Goal: Ask a question: Seek information or help from site administrators or community

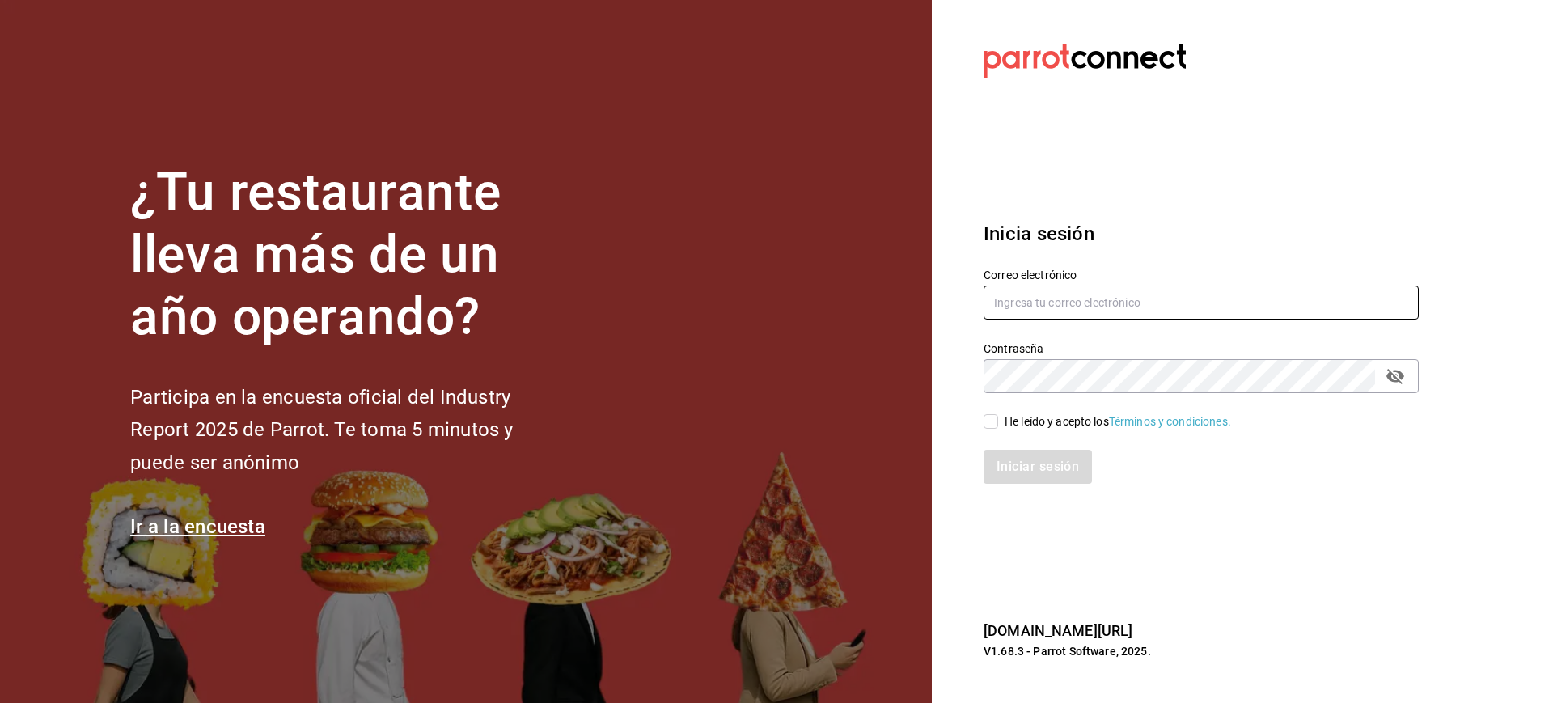
type input "[PERSON_NAME][EMAIL_ADDRESS][PERSON_NAME][DOMAIN_NAME]"
click at [1001, 419] on span "He leído y acepto los Términos y condiciones." at bounding box center [1114, 421] width 233 height 17
click at [998, 419] on input "He leído y acepto los Términos y condiciones." at bounding box center [990, 421] width 15 height 15
checkbox input "true"
click at [1013, 463] on button "Iniciar sesión" at bounding box center [1038, 467] width 110 height 34
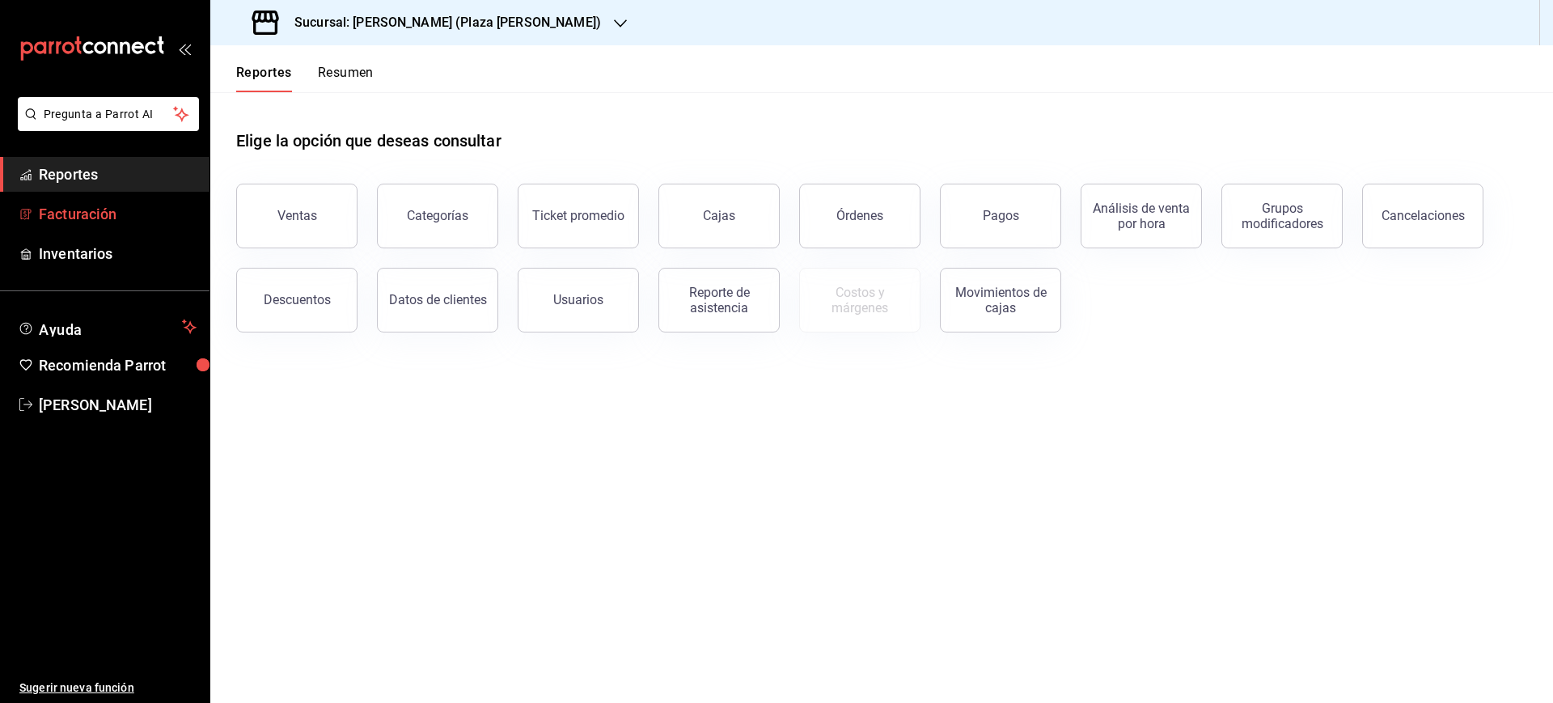
click at [125, 218] on span "Facturación" at bounding box center [118, 214] width 158 height 22
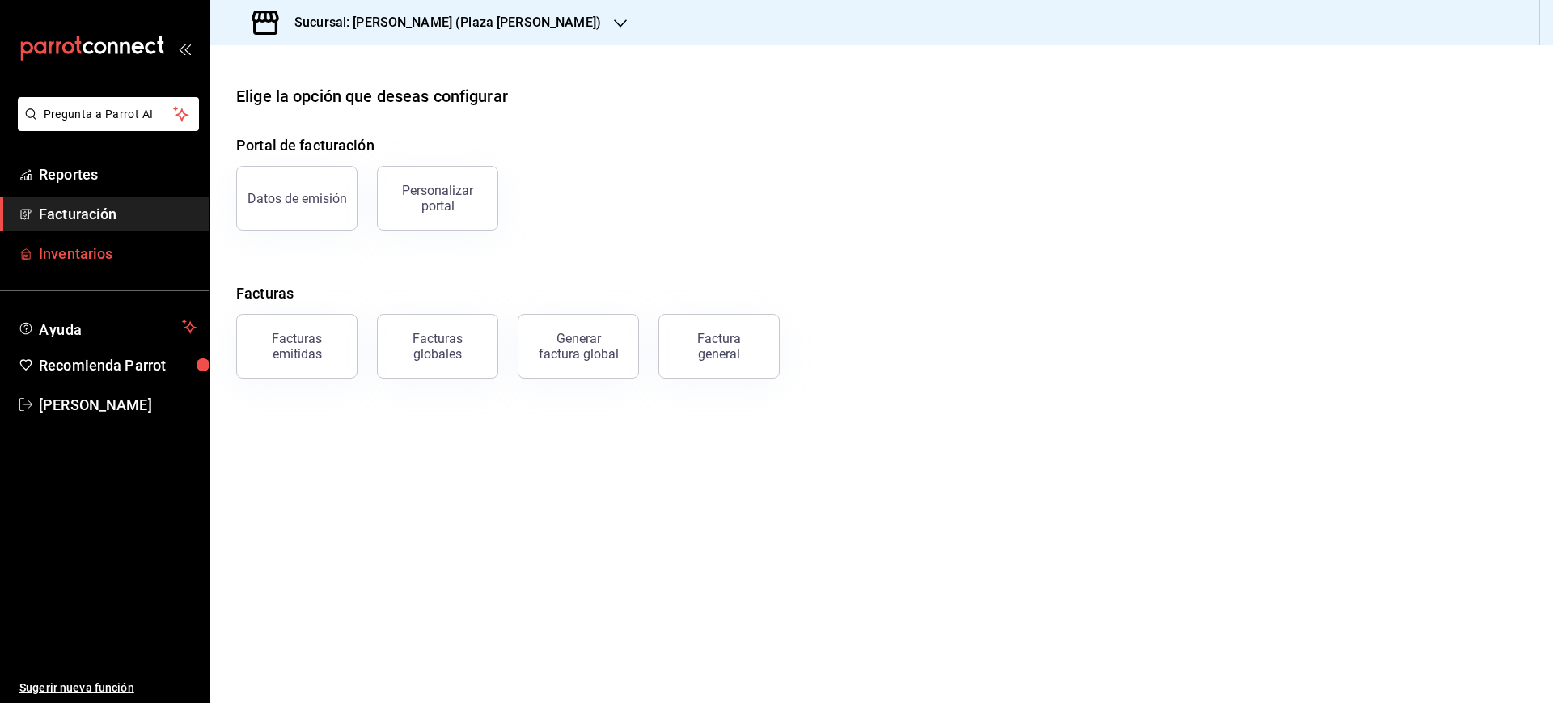
click at [130, 239] on link "Inventarios" at bounding box center [104, 253] width 209 height 35
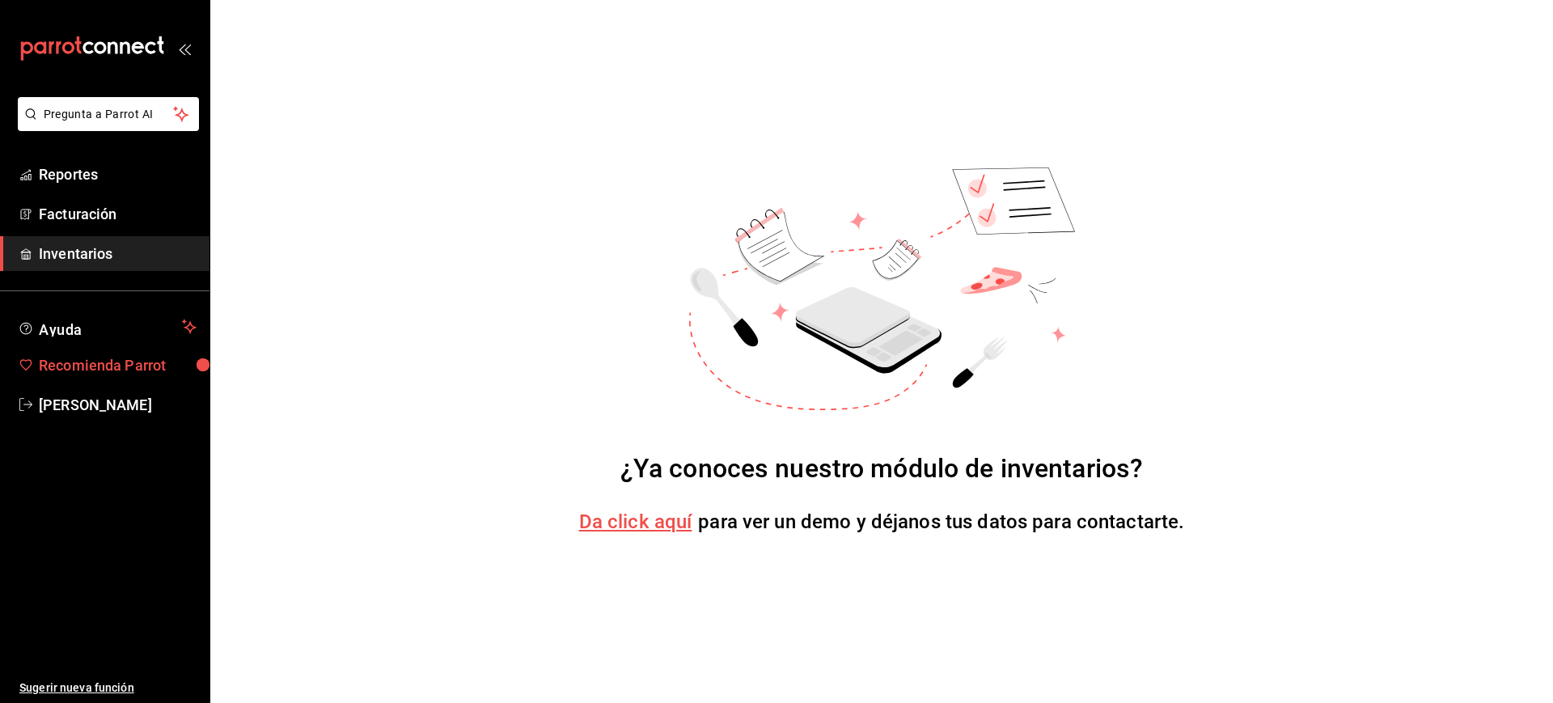
click at [116, 357] on span "Recomienda Parrot" at bounding box center [118, 365] width 158 height 22
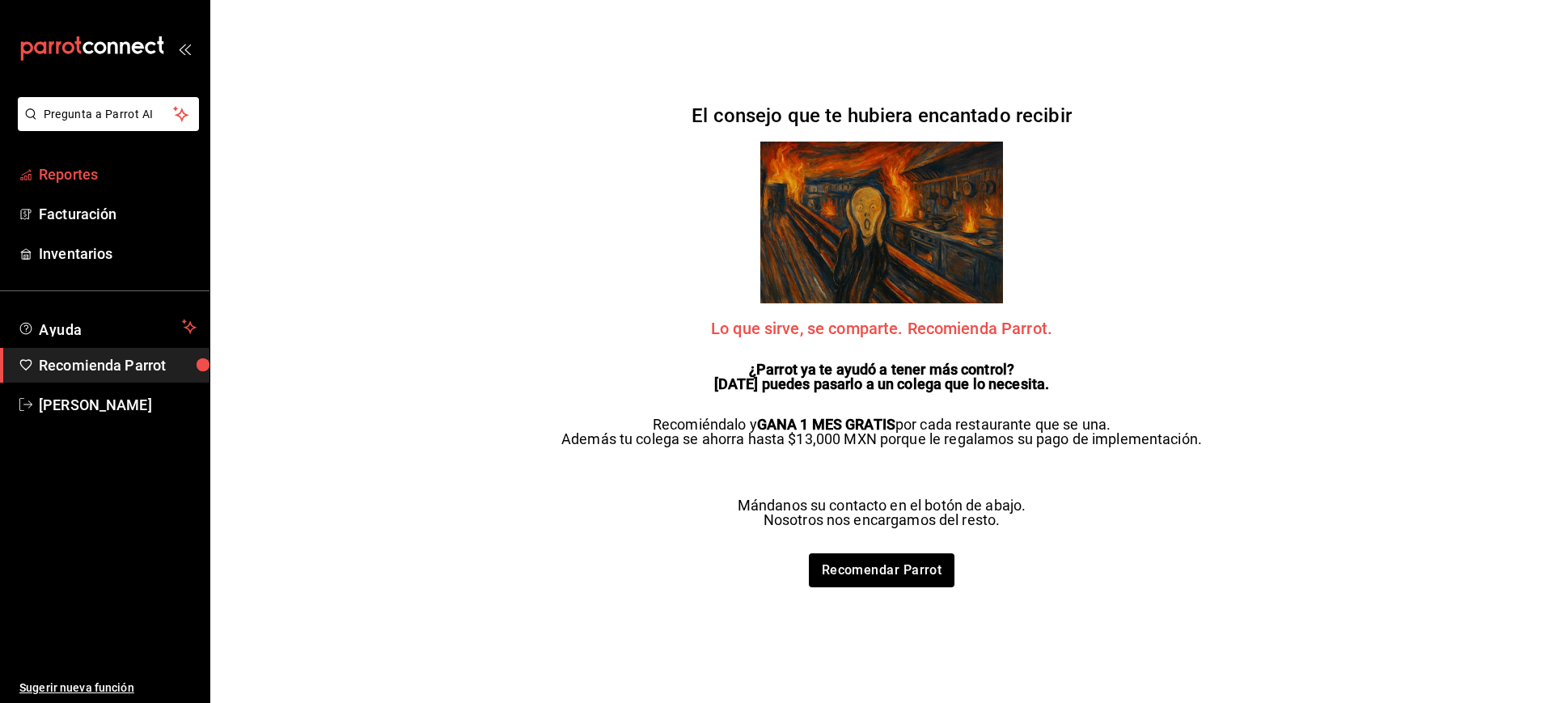
click at [100, 163] on span "Reportes" at bounding box center [118, 174] width 158 height 22
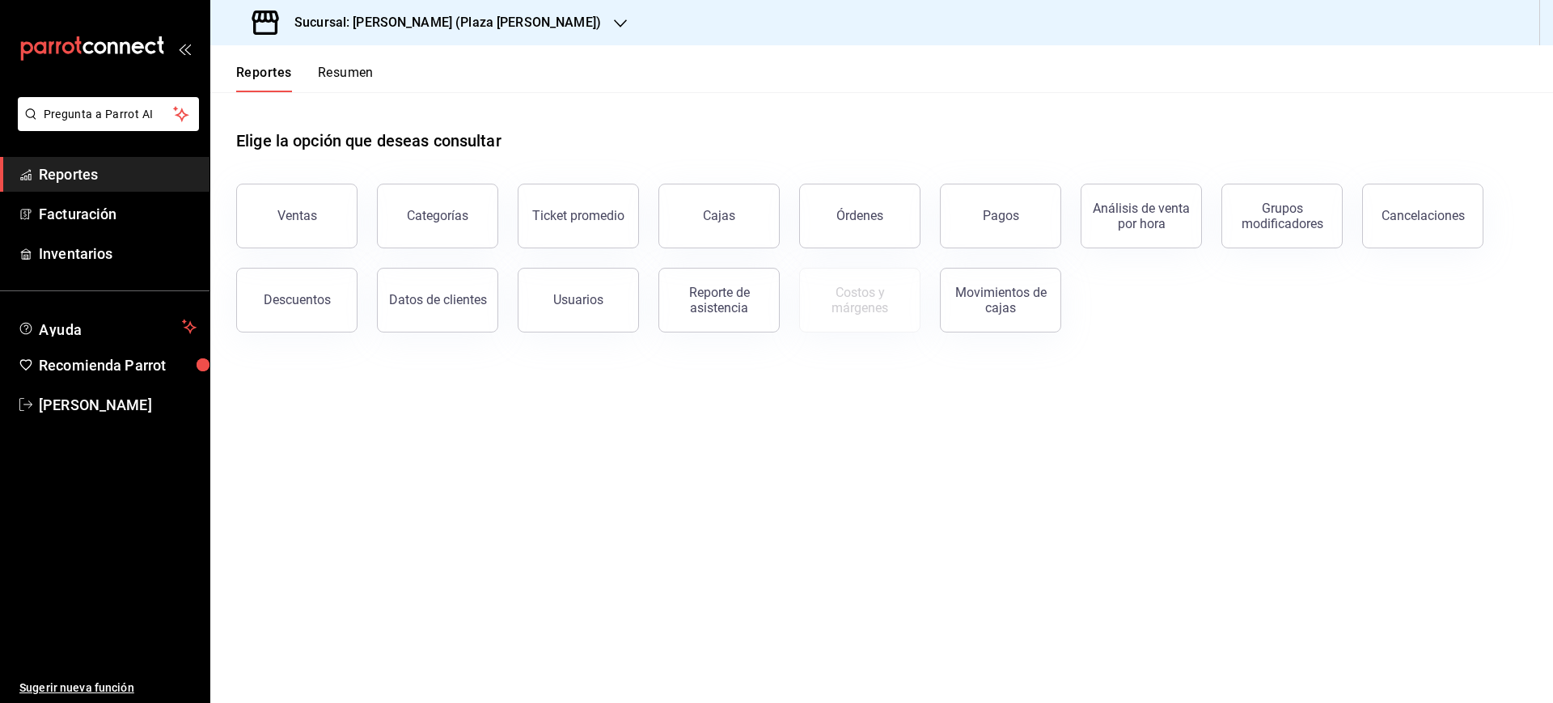
click at [195, 43] on div "mailbox folders" at bounding box center [104, 48] width 209 height 97
click at [179, 53] on icon "open_drawer_menu" at bounding box center [184, 48] width 13 height 13
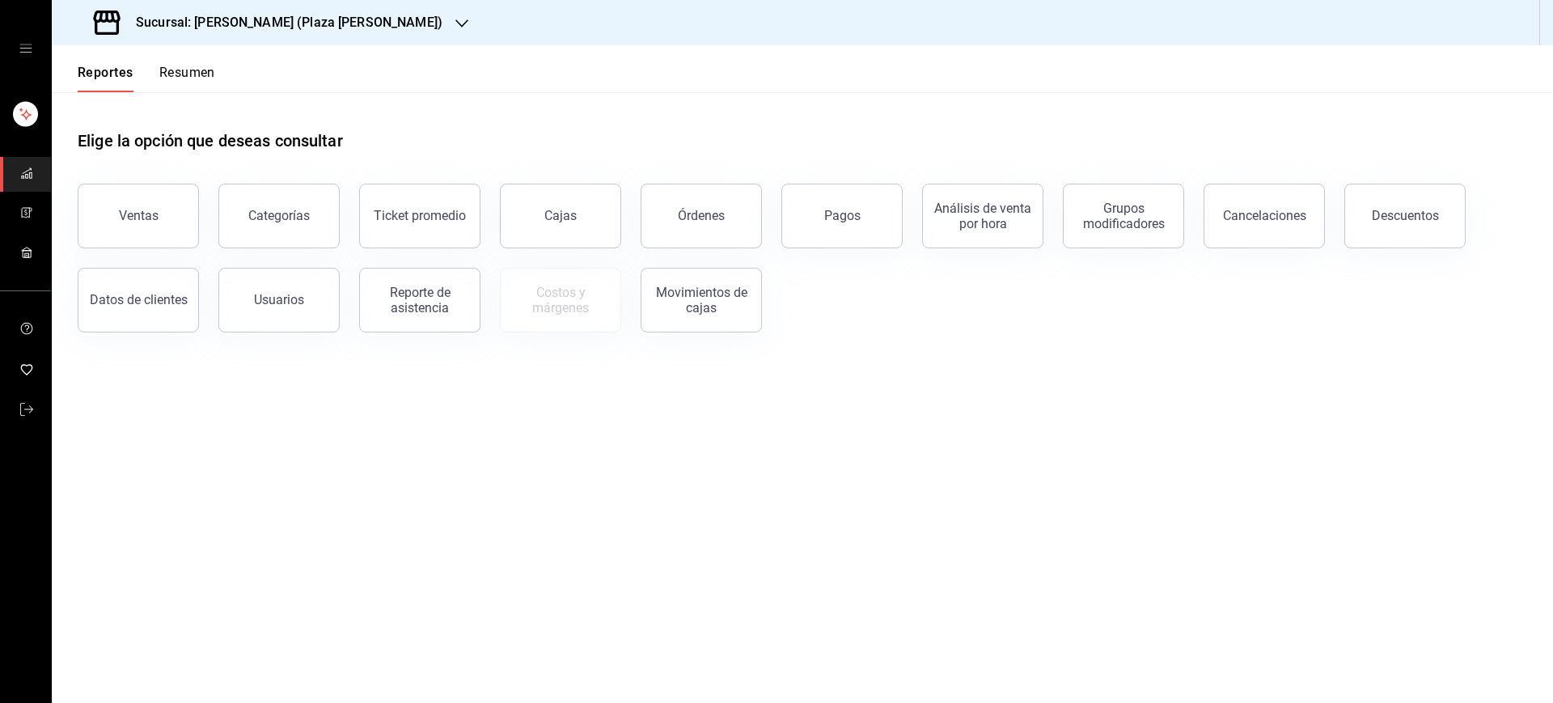
click at [27, 183] on span "mailbox folders" at bounding box center [26, 174] width 13 height 22
click at [31, 208] on icon "mailbox folders" at bounding box center [29, 209] width 2 height 3
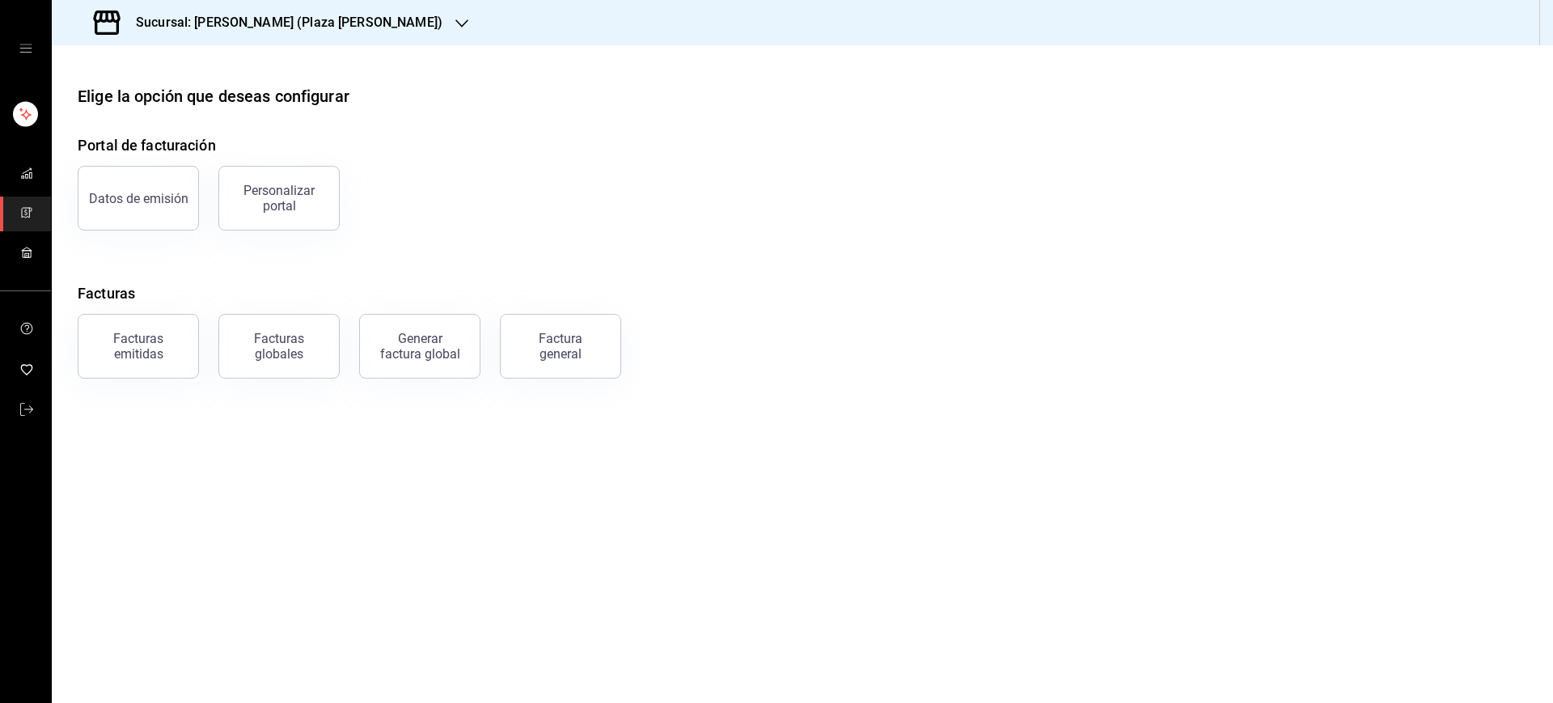
click at [27, 59] on div "mailbox folders" at bounding box center [25, 48] width 51 height 97
click at [32, 51] on div "mailbox folders" at bounding box center [25, 48] width 51 height 97
click at [32, 39] on div "mailbox folders" at bounding box center [25, 48] width 51 height 97
click at [27, 52] on icon "open drawer" at bounding box center [25, 48] width 13 height 13
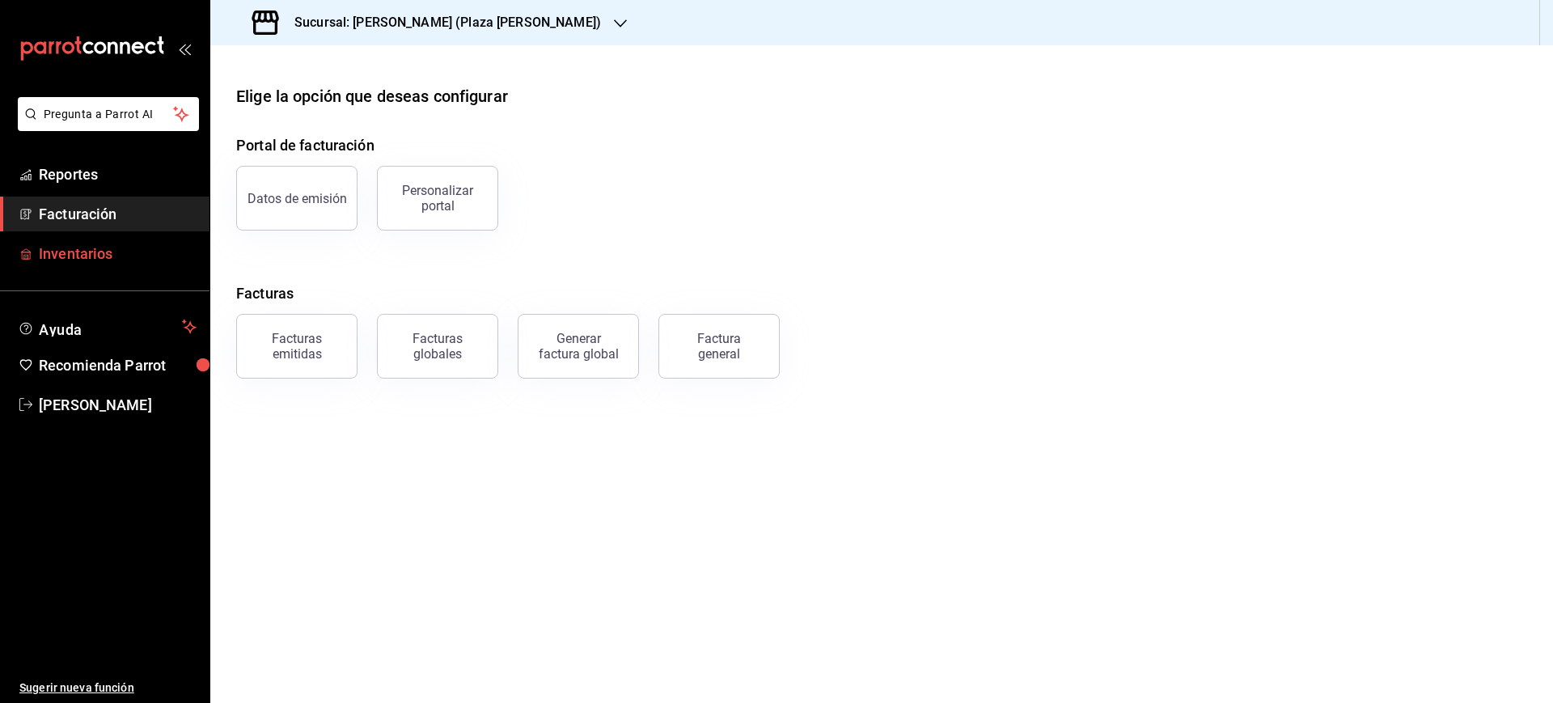
click at [133, 253] on span "Inventarios" at bounding box center [118, 254] width 158 height 22
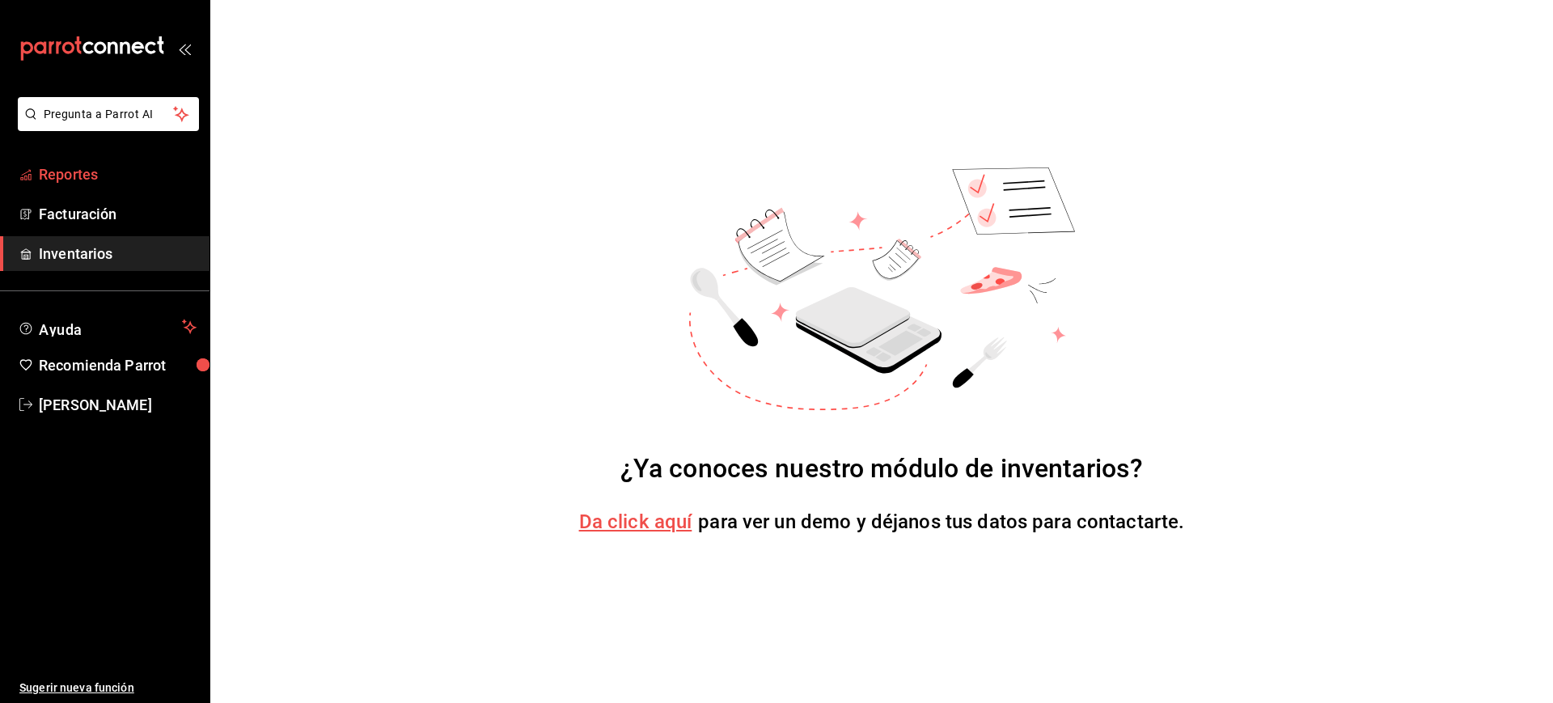
click at [127, 180] on span "Reportes" at bounding box center [118, 174] width 158 height 22
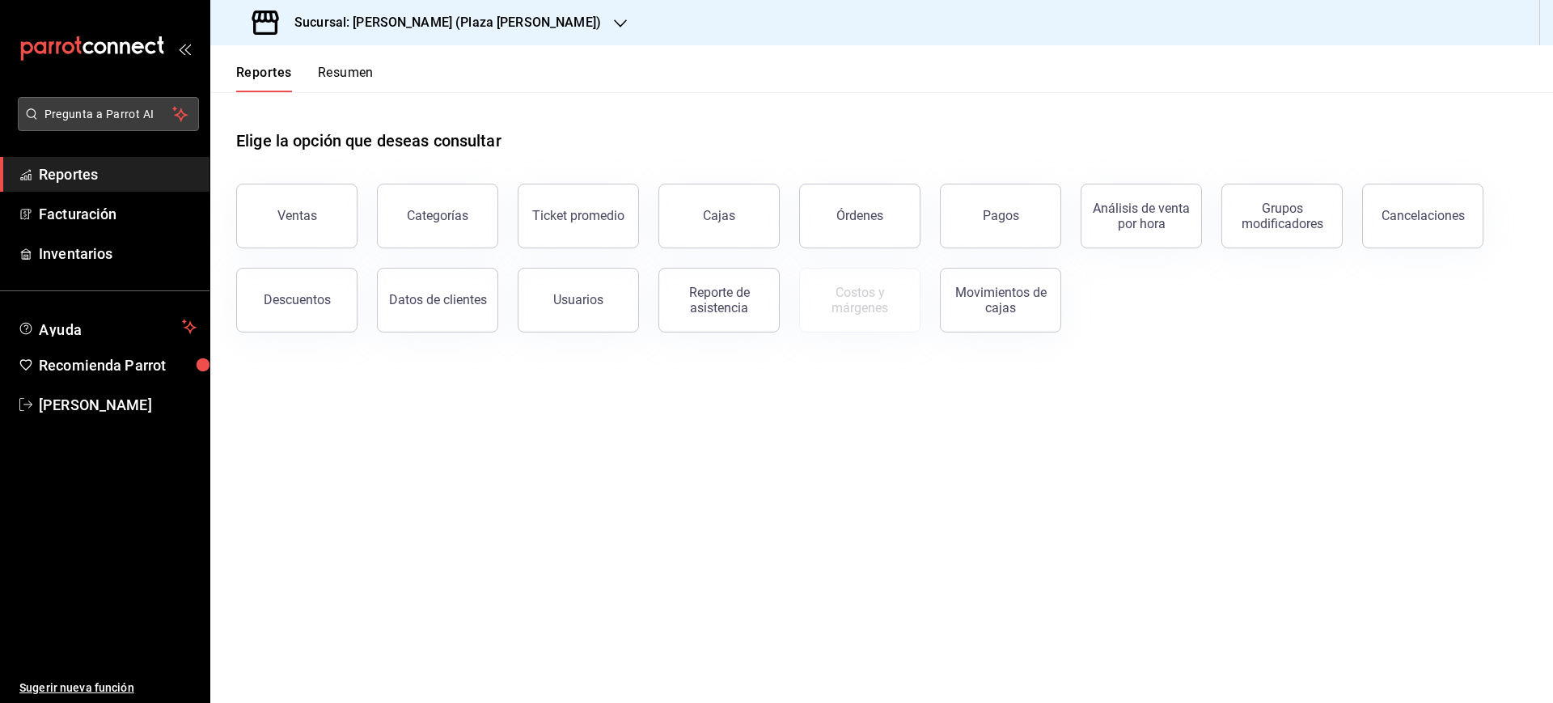
click at [119, 123] on button "Pregunta a Parrot AI" at bounding box center [108, 114] width 181 height 34
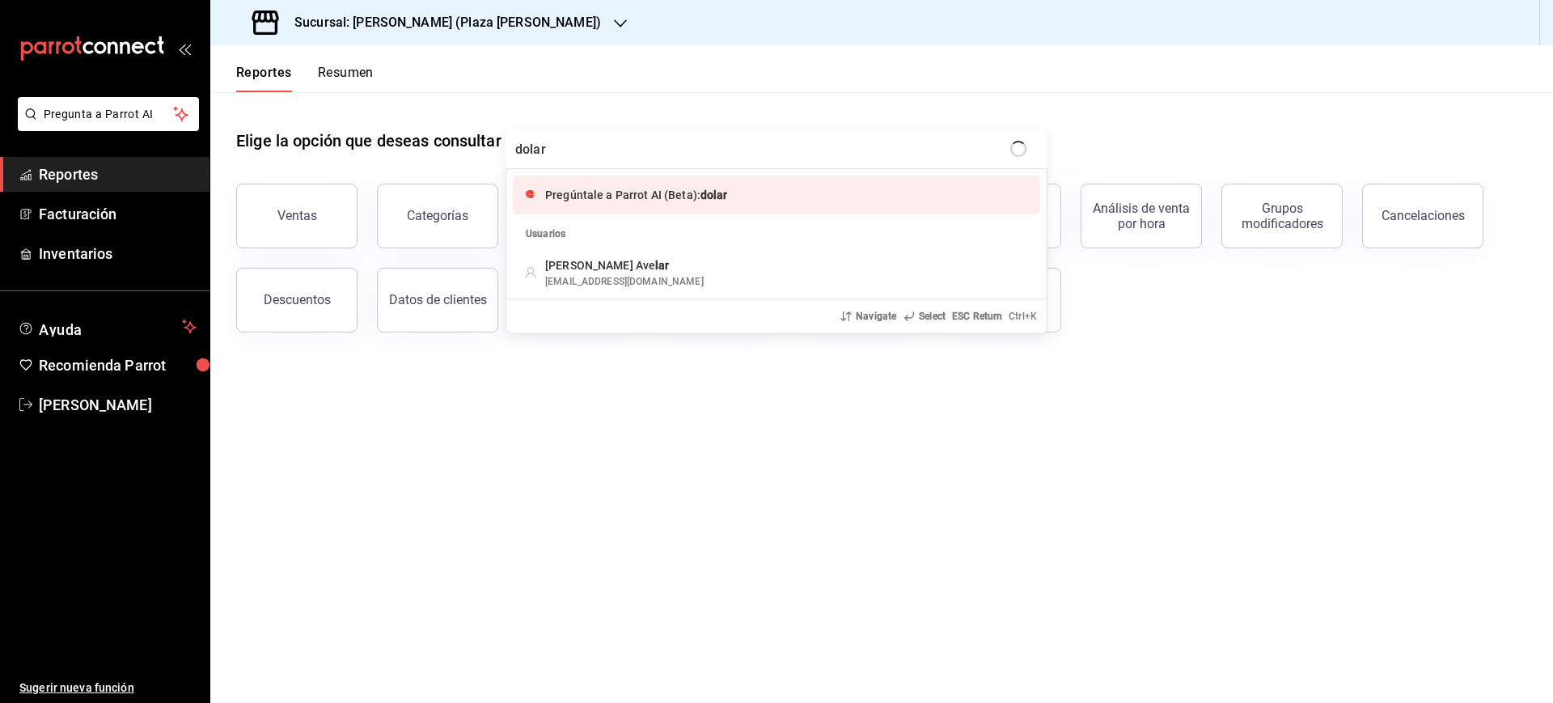
type input "dolar"
click at [717, 201] on span "dolar" at bounding box center [713, 194] width 27 height 13
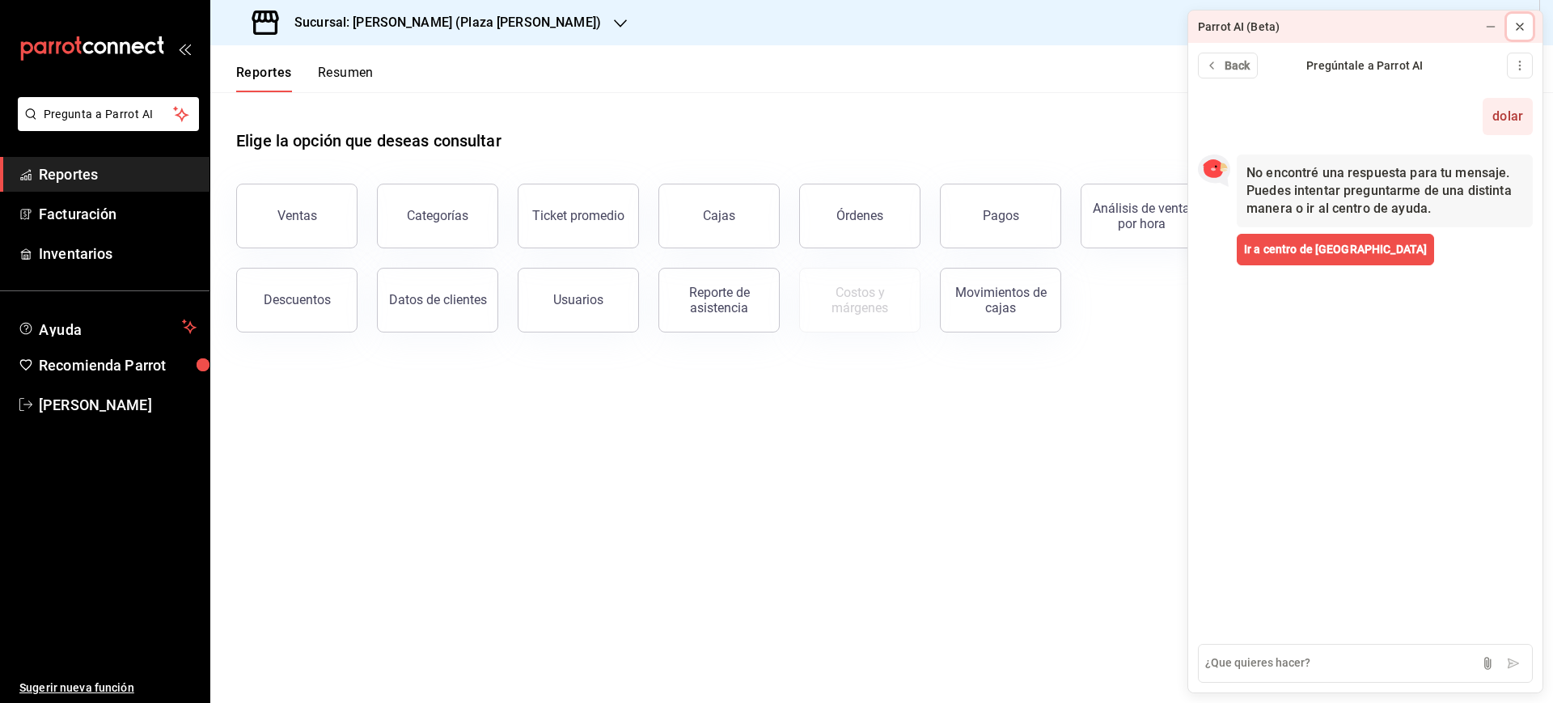
click at [1514, 28] on icon at bounding box center [1519, 26] width 13 height 13
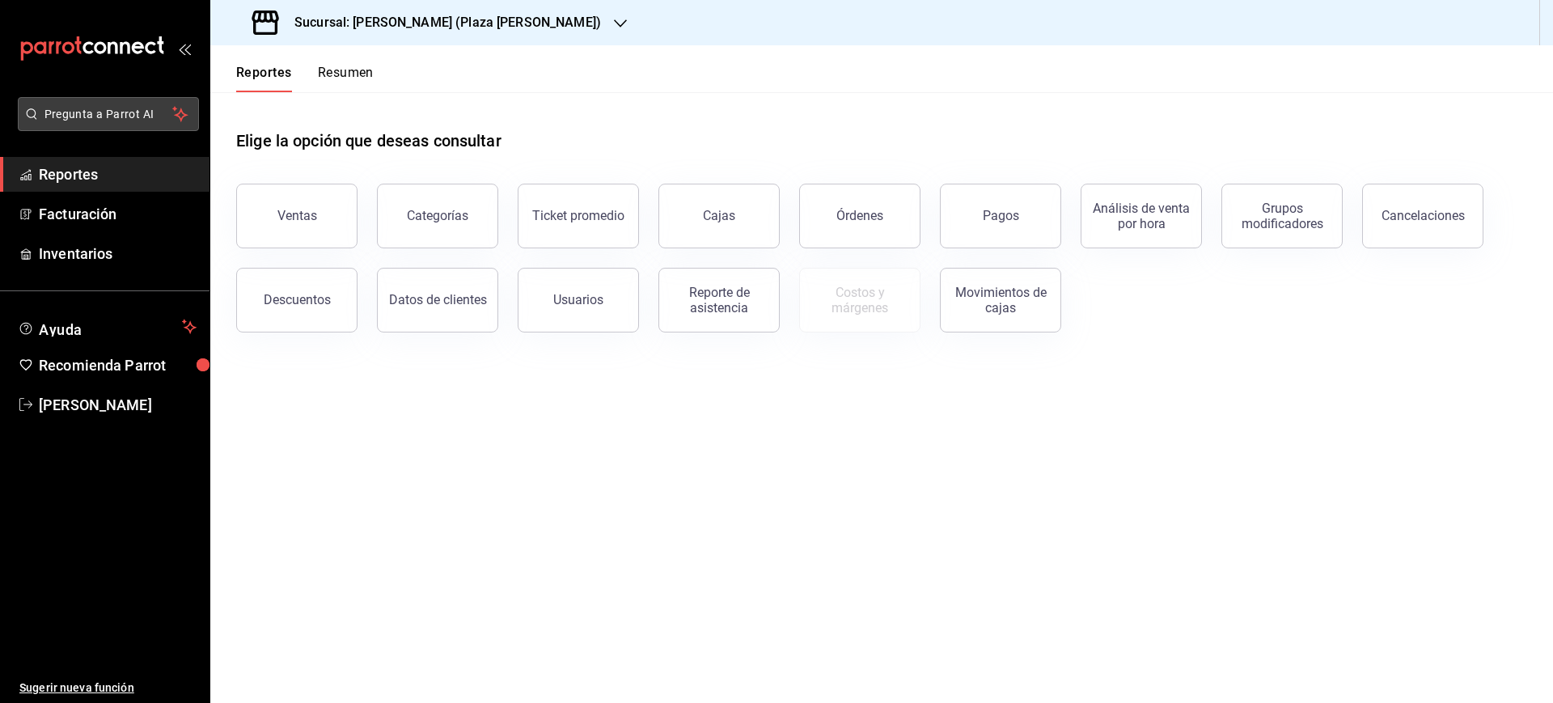
click at [126, 112] on span "Pregunta a Parrot AI" at bounding box center [108, 114] width 129 height 17
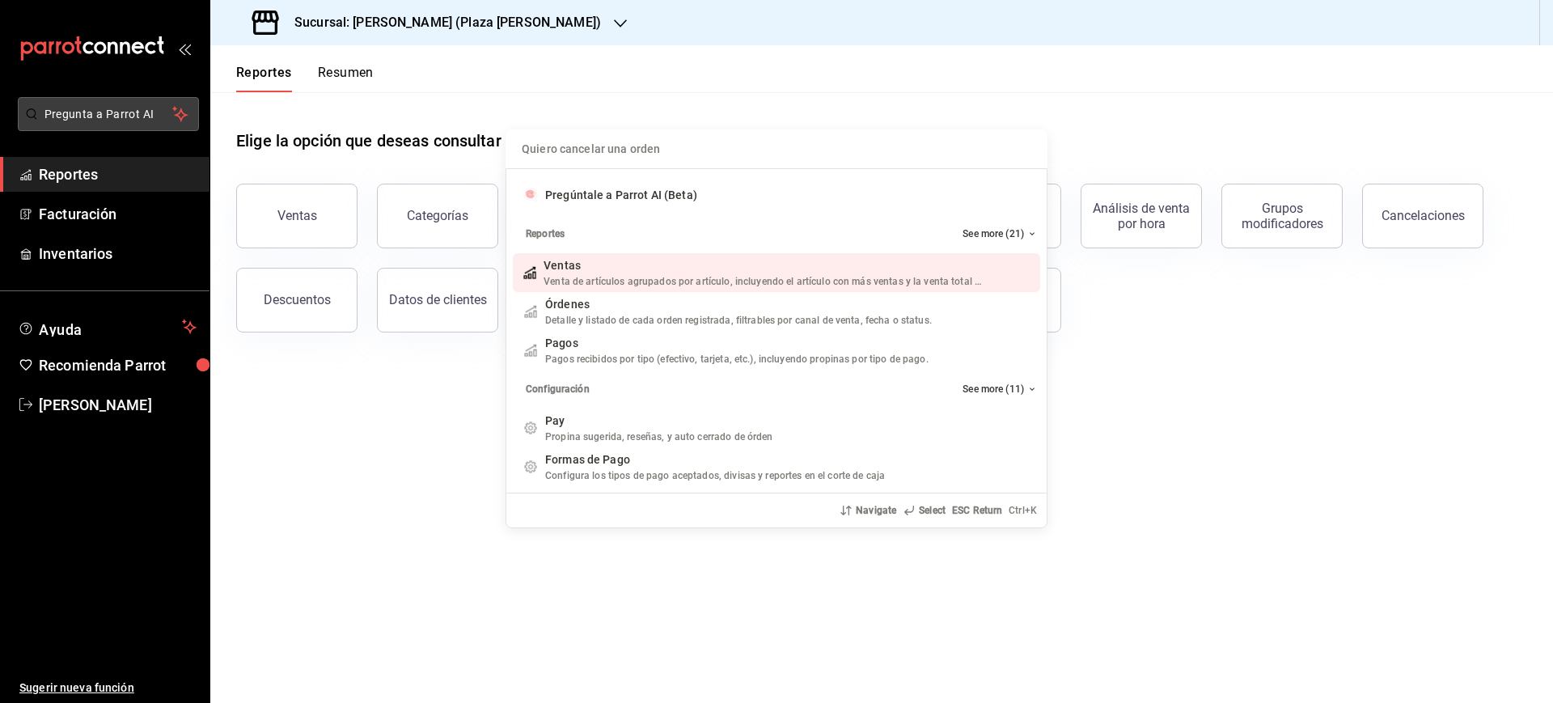
type input "n"
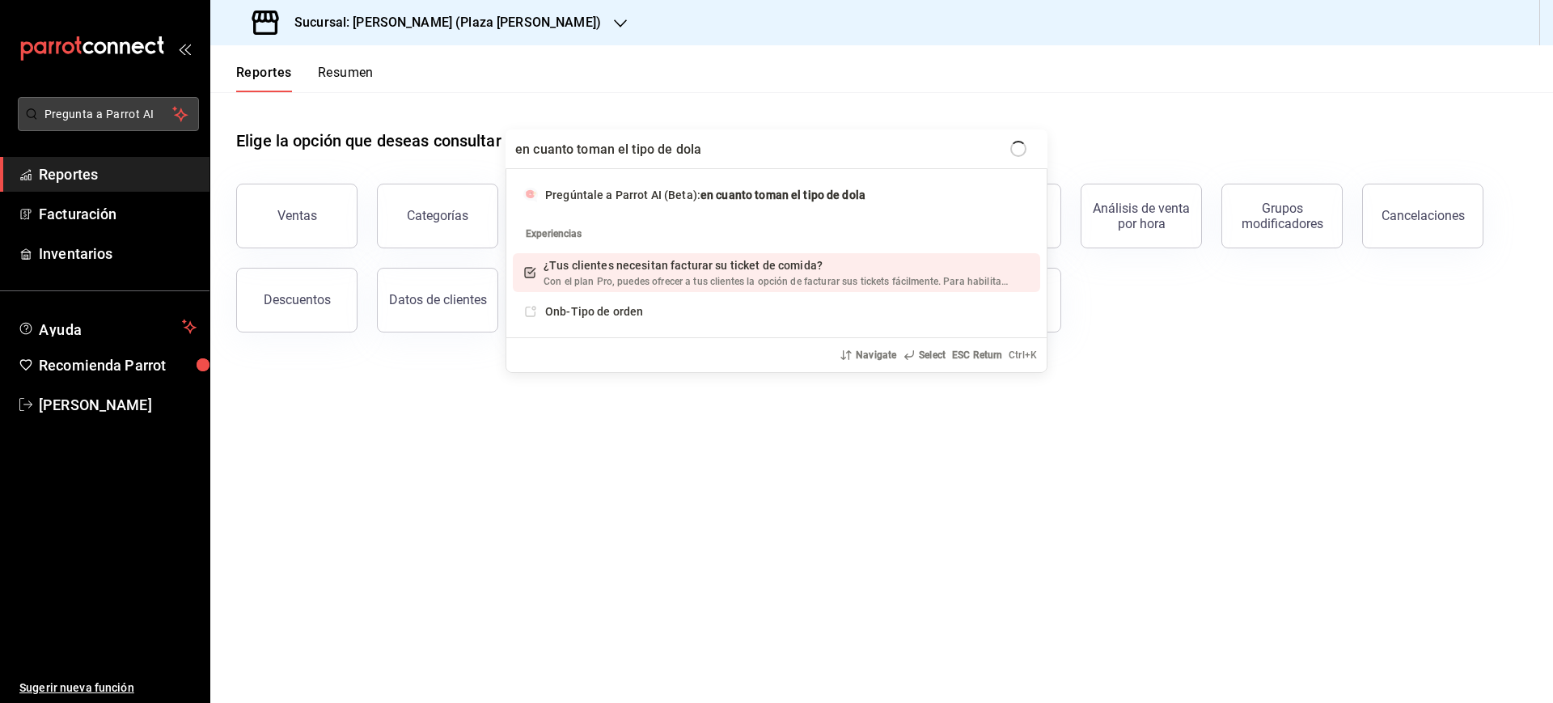
type input "en cuanto toman el tipo [PERSON_NAME]"
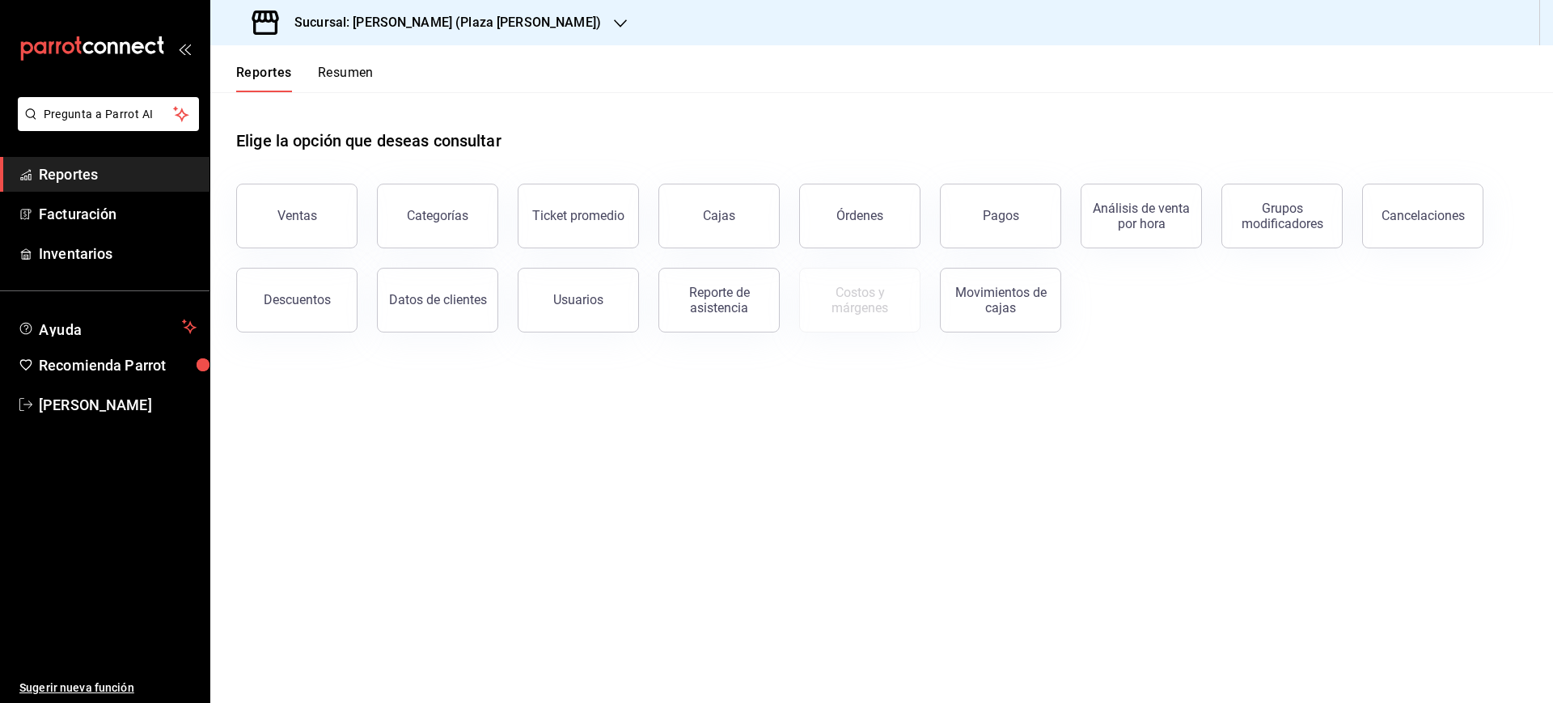
click at [130, 167] on span "Reportes" at bounding box center [118, 174] width 158 height 22
click at [78, 213] on span "Facturación" at bounding box center [118, 214] width 158 height 22
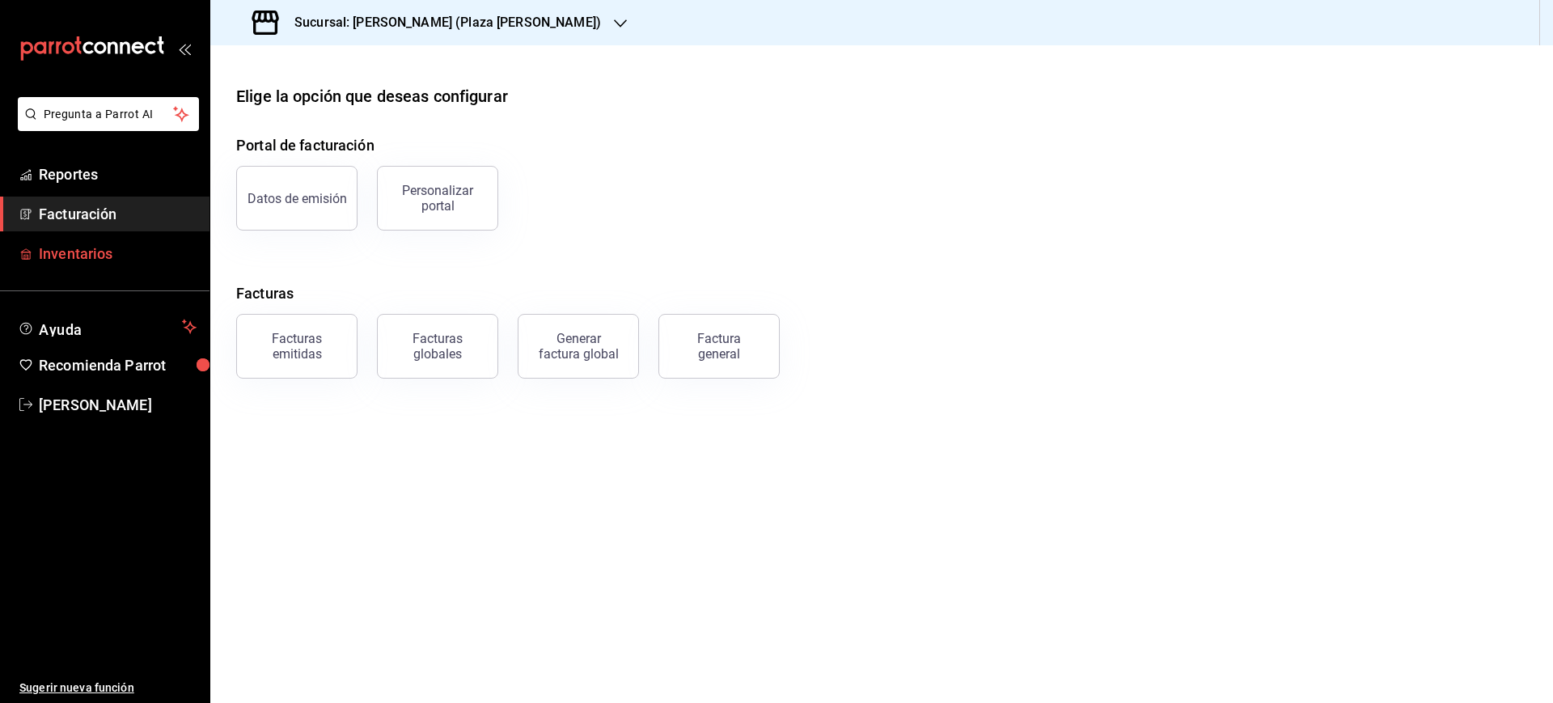
click at [96, 256] on span "Inventarios" at bounding box center [118, 254] width 158 height 22
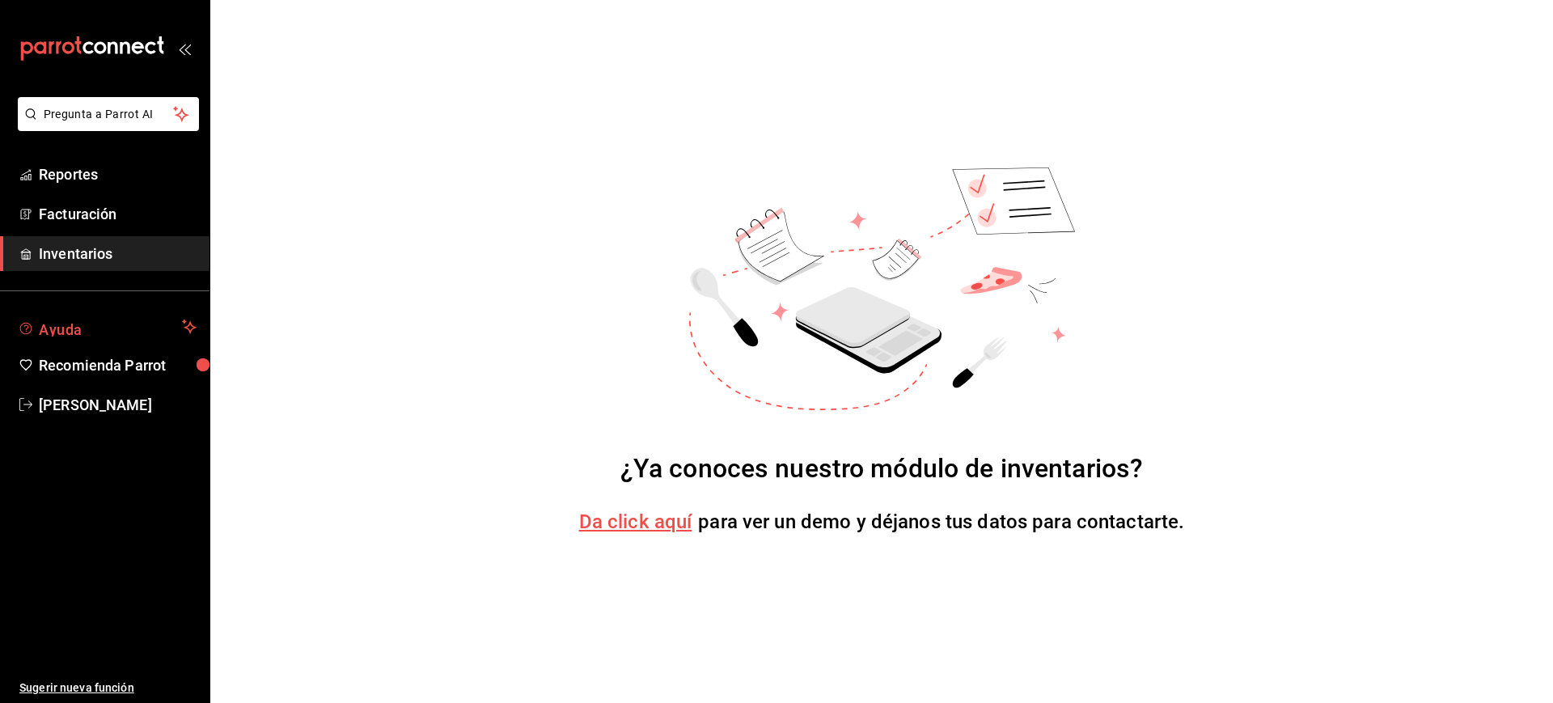
click at [100, 317] on span "Ayuda" at bounding box center [107, 326] width 137 height 19
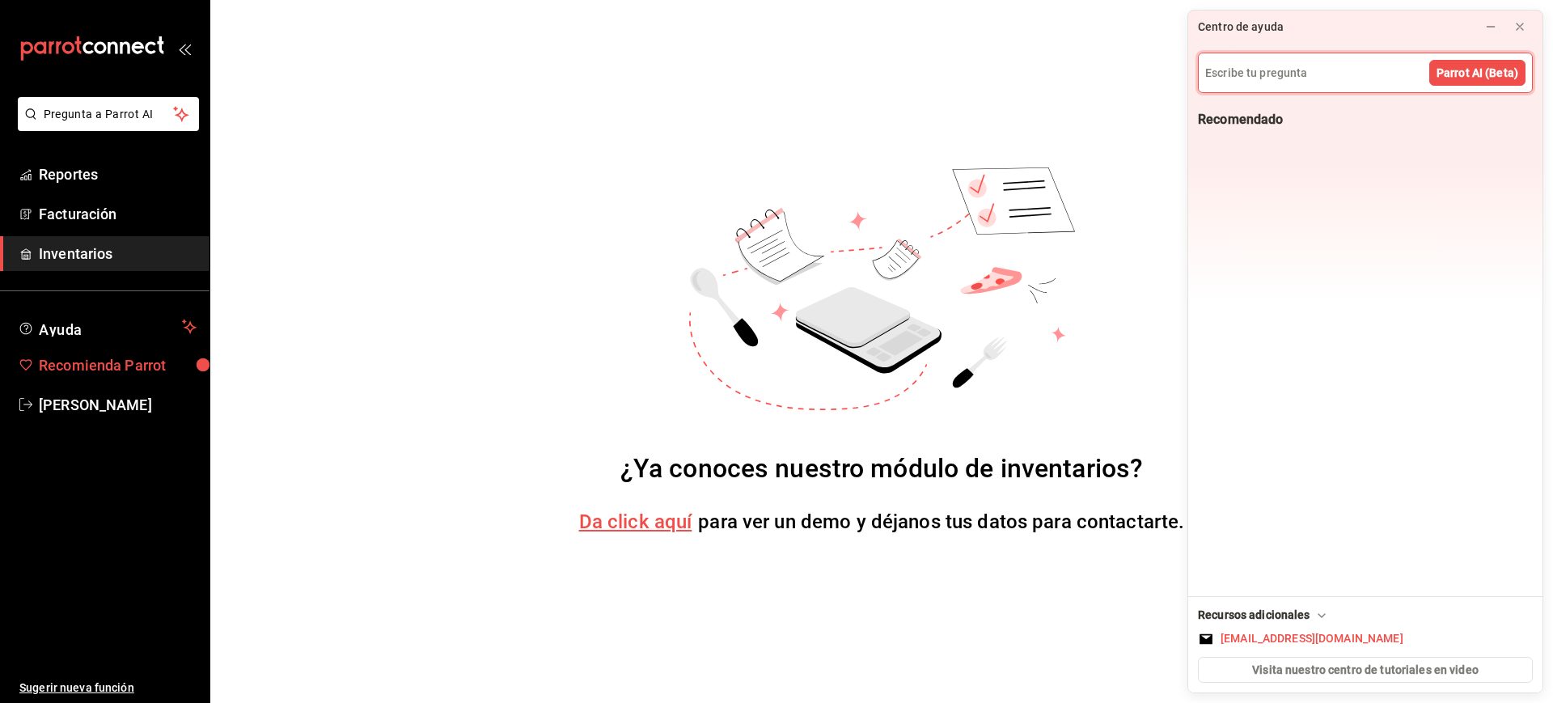
click at [114, 370] on span "Recomienda Parrot" at bounding box center [118, 365] width 158 height 22
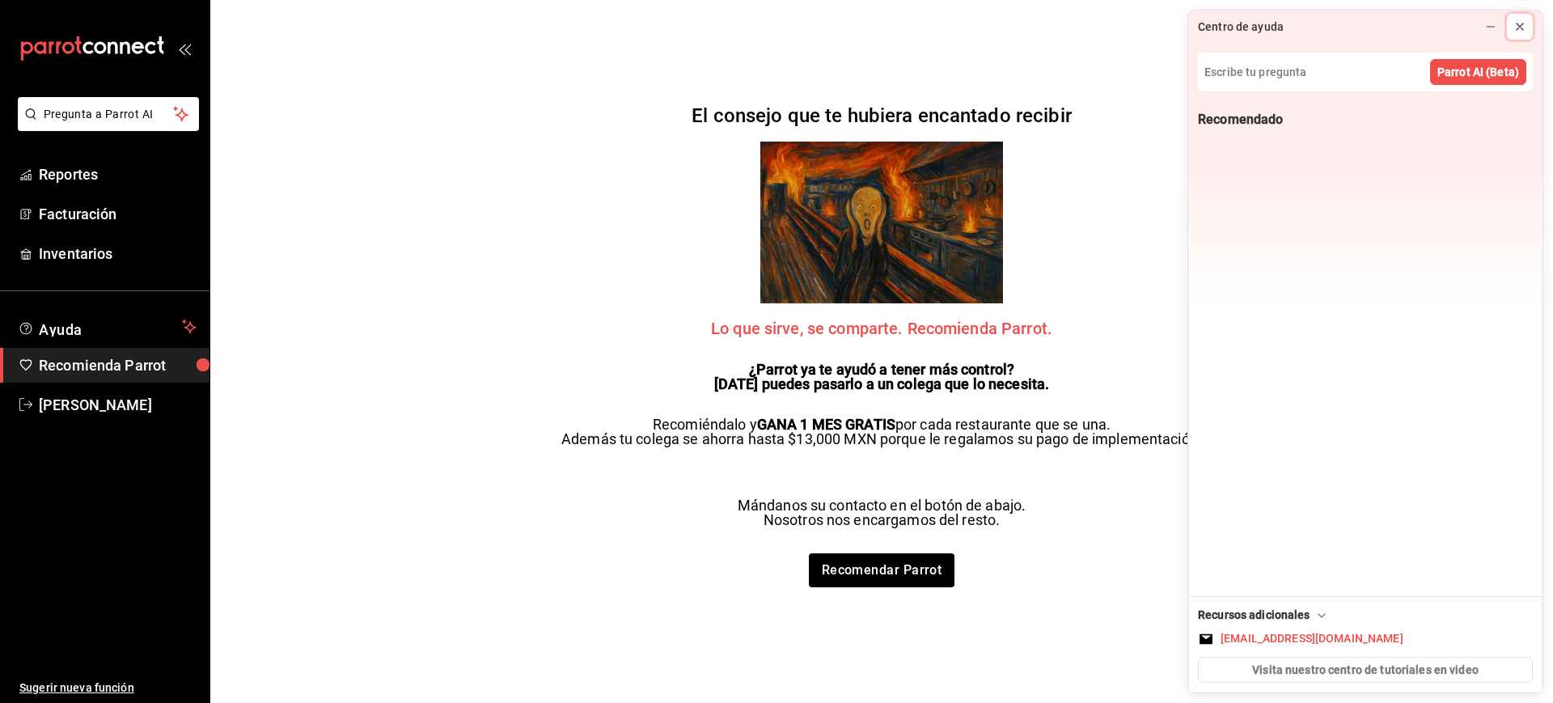
click at [1523, 23] on icon at bounding box center [1519, 26] width 6 height 6
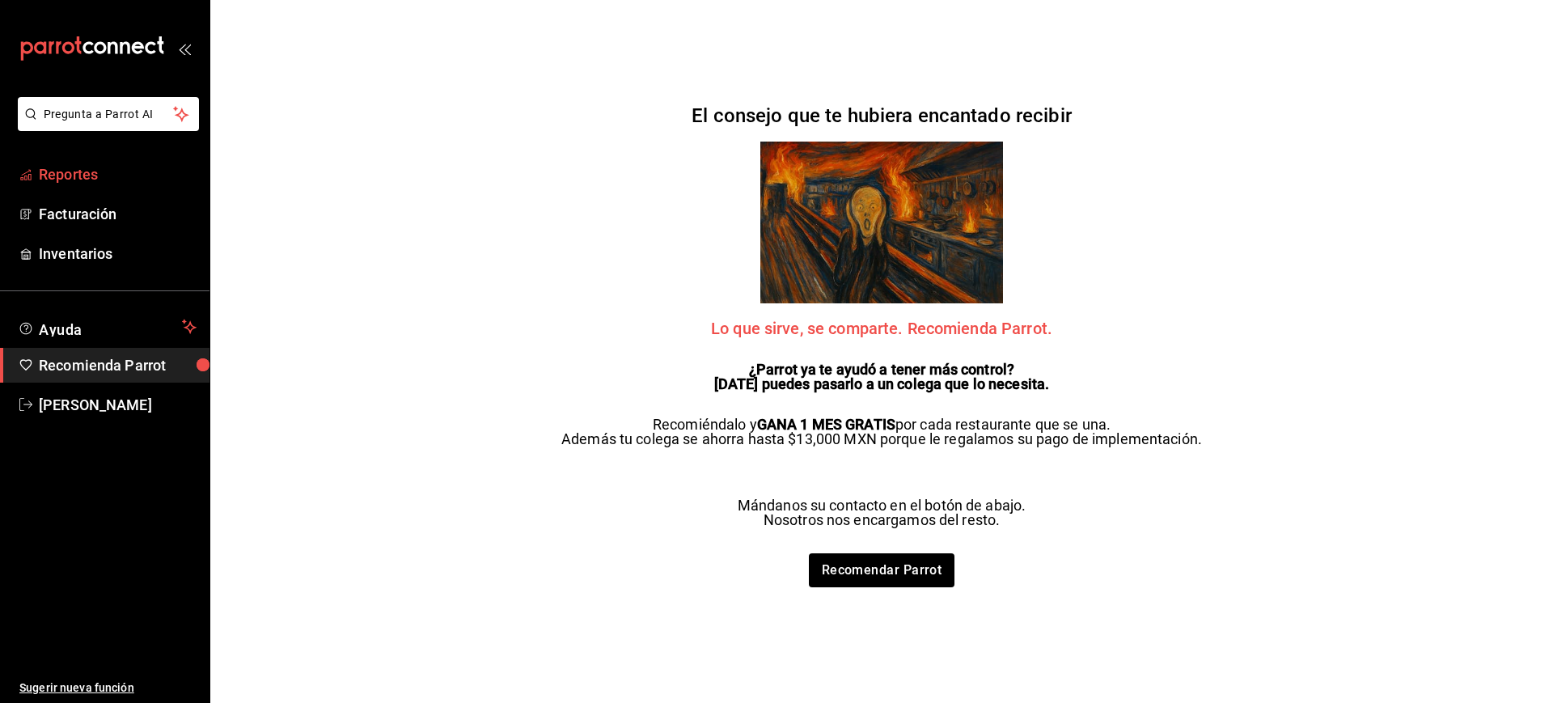
click at [156, 167] on span "Reportes" at bounding box center [118, 174] width 158 height 22
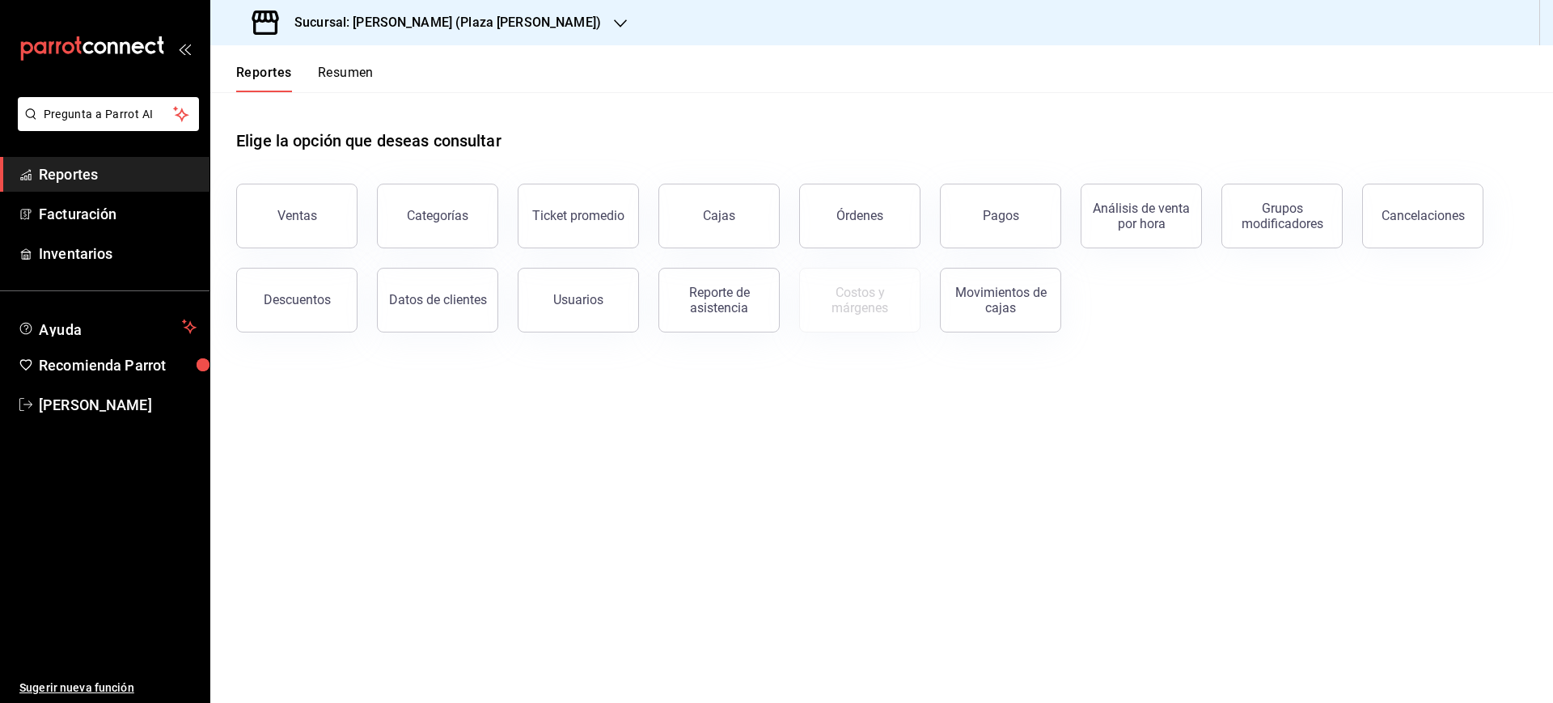
click at [777, 505] on main "Elige la opción que deseas consultar Ventas Categorías Ticket promedio Cajas Ór…" at bounding box center [881, 397] width 1342 height 611
click at [125, 402] on span "[PERSON_NAME]" at bounding box center [118, 405] width 158 height 22
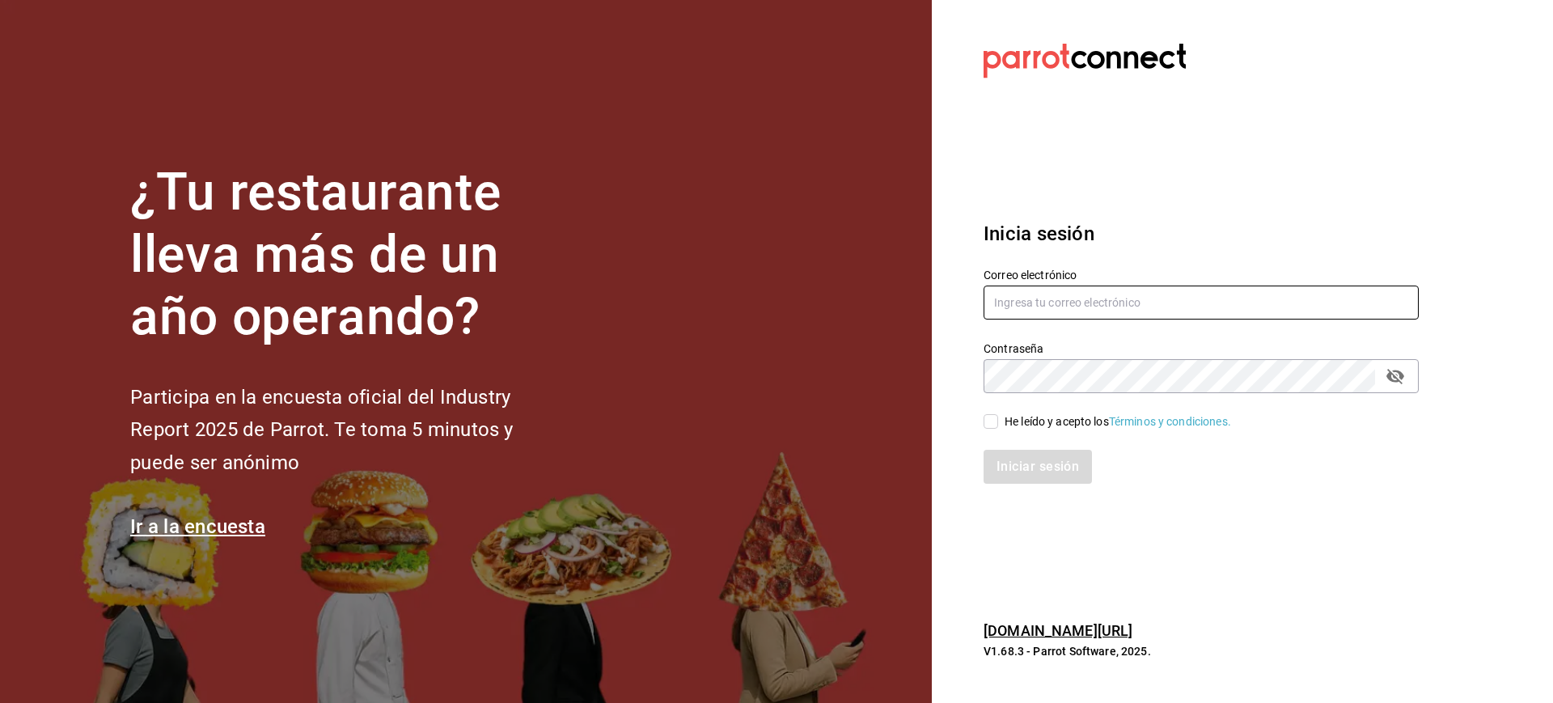
type input "[PERSON_NAME][EMAIL_ADDRESS][PERSON_NAME][DOMAIN_NAME]"
